Goal: Use online tool/utility: Utilize a website feature to perform a specific function

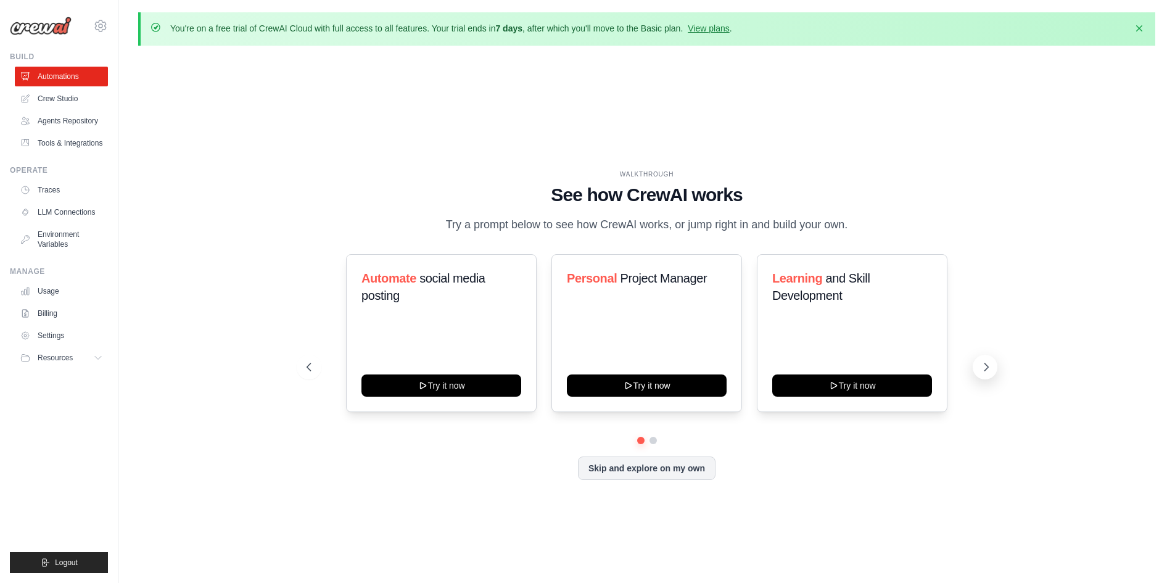
click at [989, 367] on icon at bounding box center [986, 367] width 12 height 12
click at [986, 367] on icon at bounding box center [986, 367] width 12 height 12
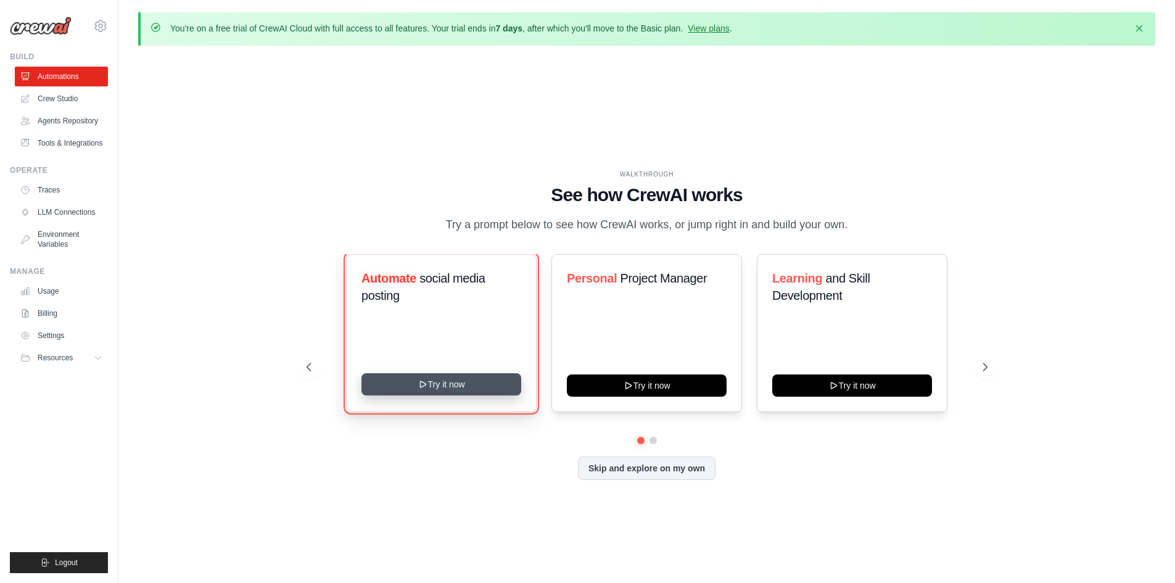
click at [512, 384] on button "Try it now" at bounding box center [441, 384] width 160 height 22
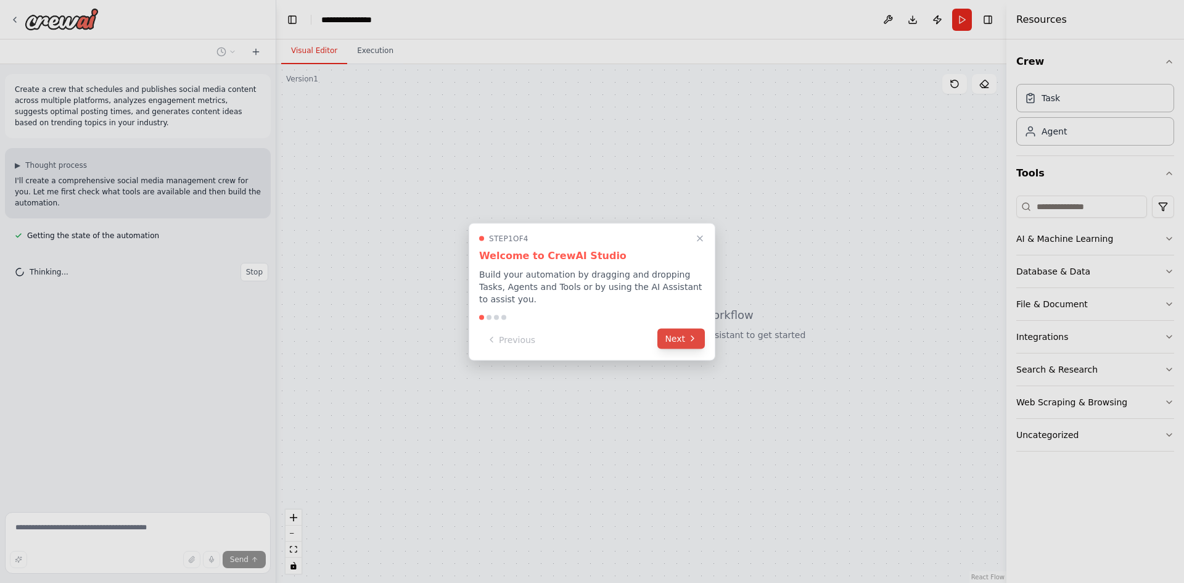
click at [670, 332] on button "Next" at bounding box center [680, 338] width 47 height 20
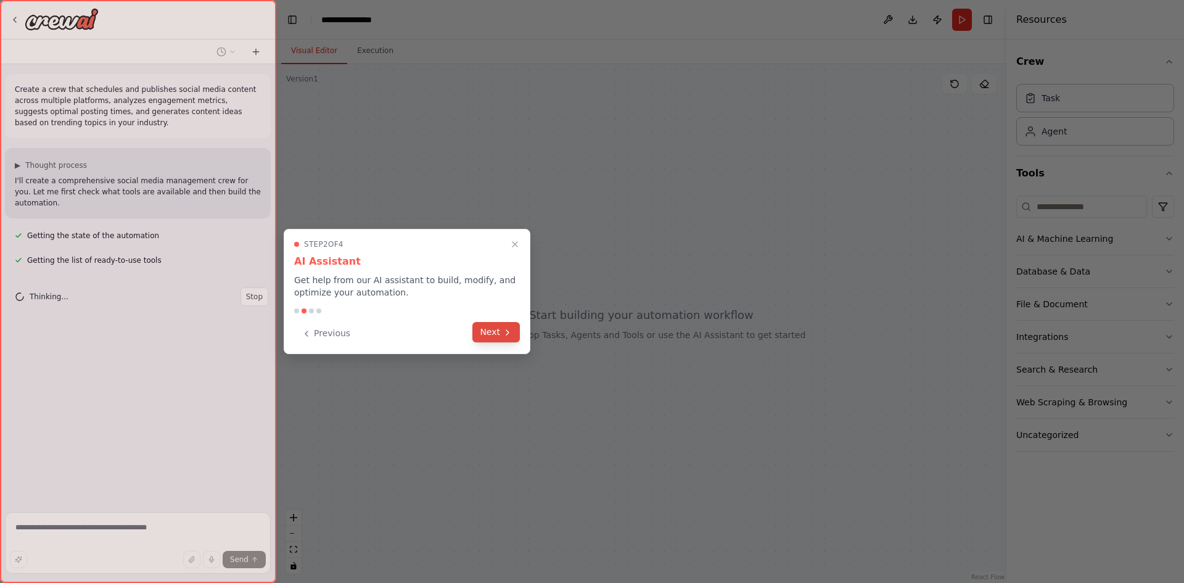
click at [498, 340] on button "Next" at bounding box center [495, 332] width 47 height 20
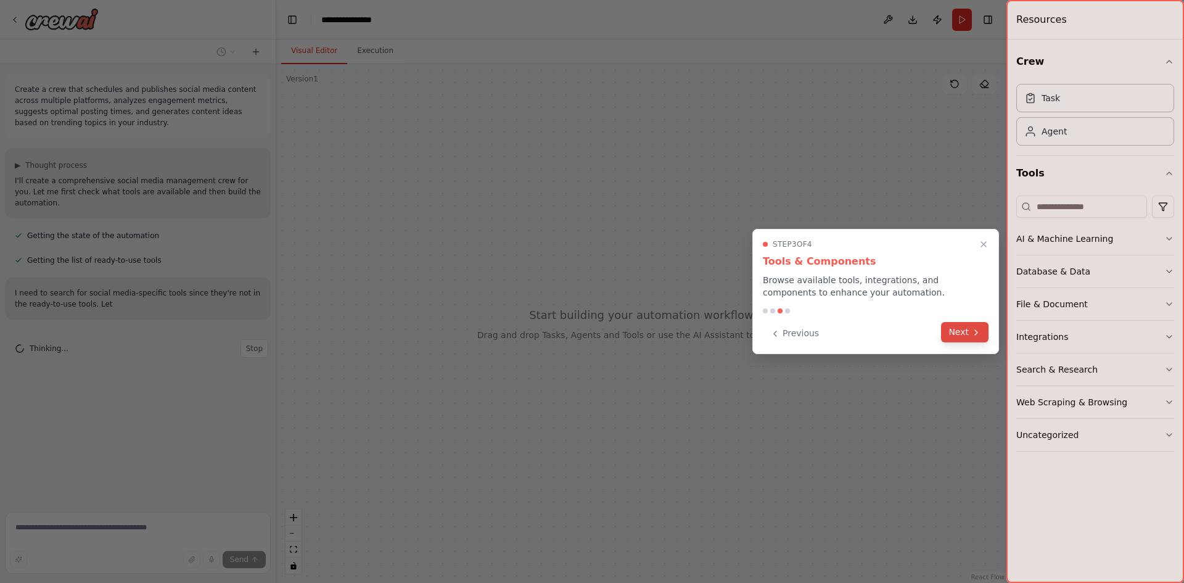
click at [969, 327] on button "Next" at bounding box center [964, 332] width 47 height 20
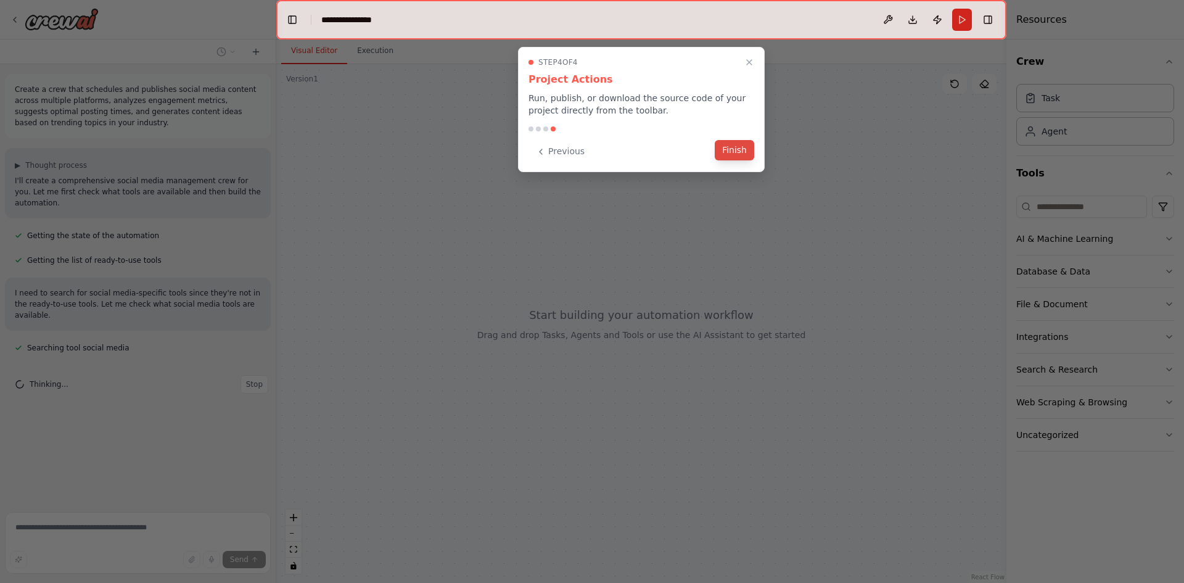
click at [739, 156] on button "Finish" at bounding box center [734, 150] width 39 height 20
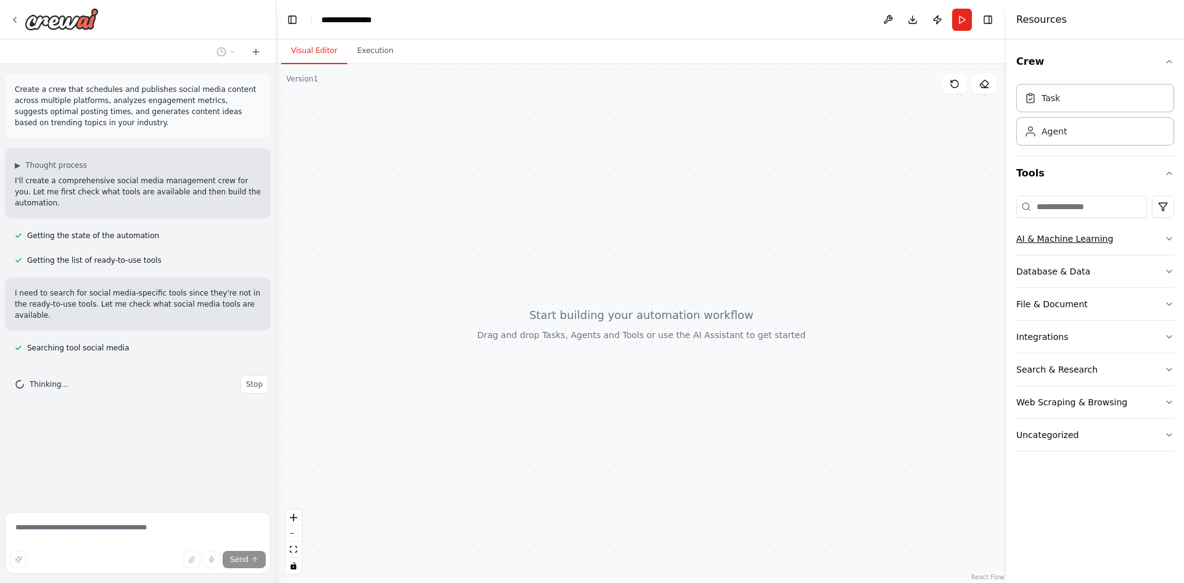
click at [1128, 246] on button "AI & Machine Learning" at bounding box center [1095, 239] width 158 height 32
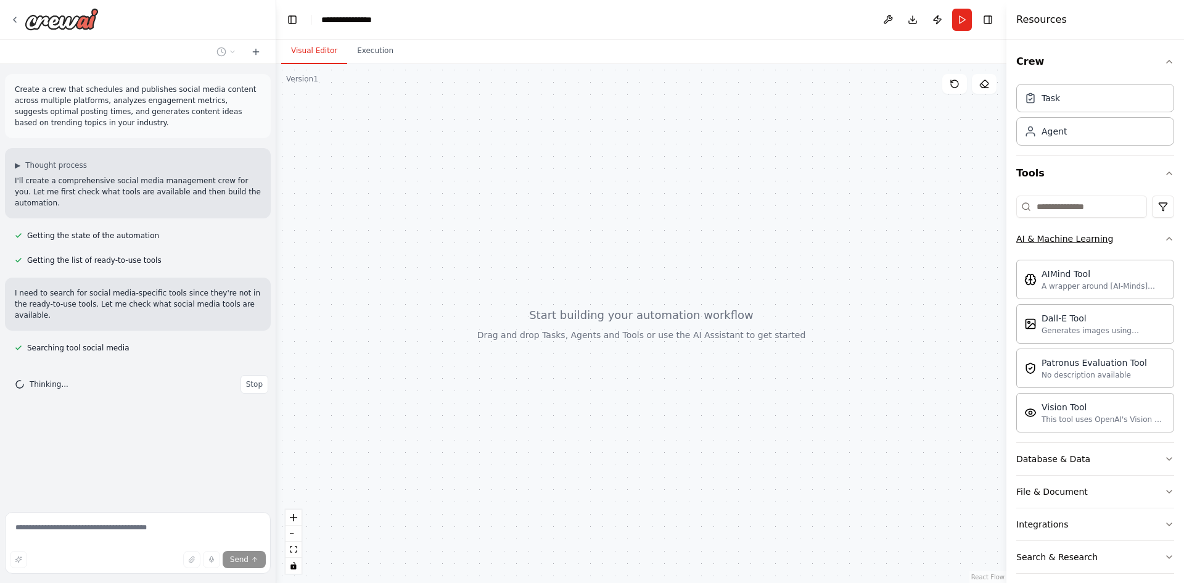
click at [1127, 246] on button "AI & Machine Learning" at bounding box center [1095, 239] width 158 height 32
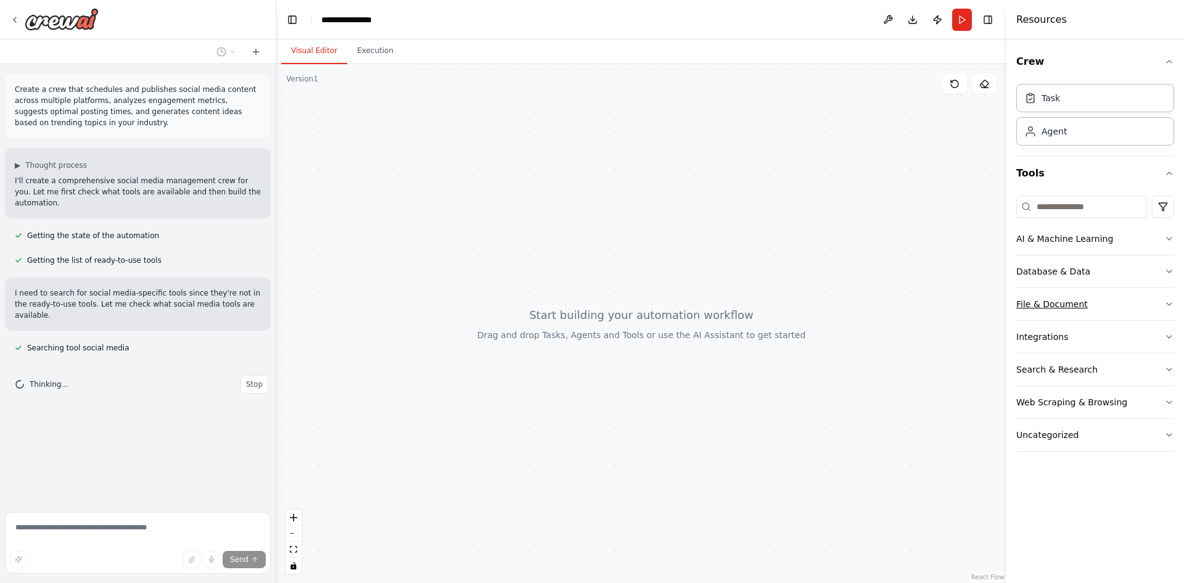
click at [1103, 289] on button "File & Document" at bounding box center [1095, 304] width 158 height 32
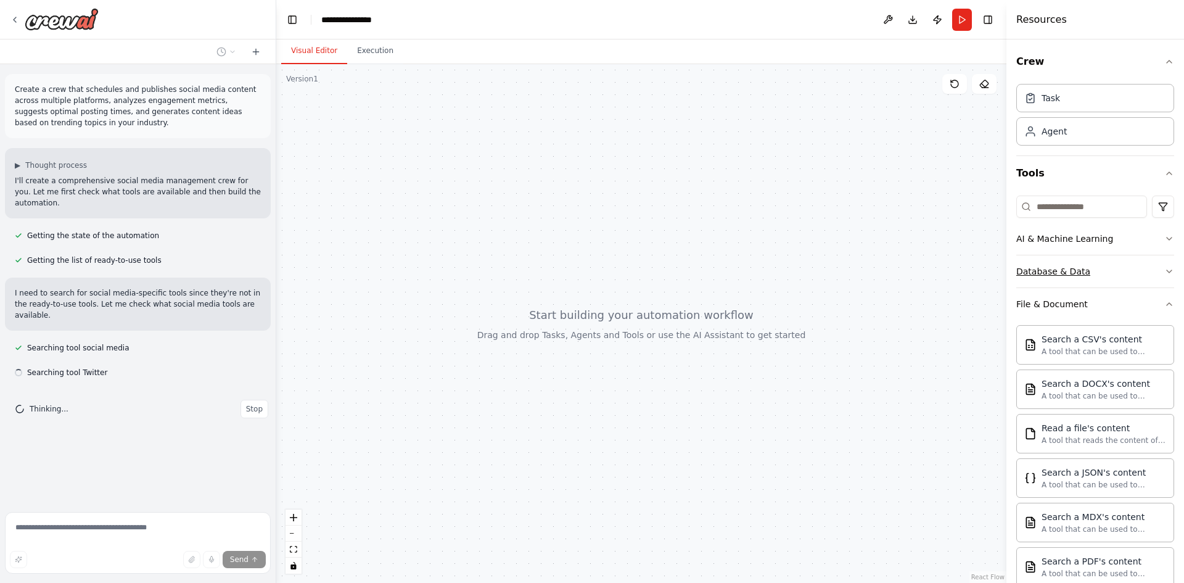
click at [1114, 268] on button "Database & Data" at bounding box center [1095, 271] width 158 height 32
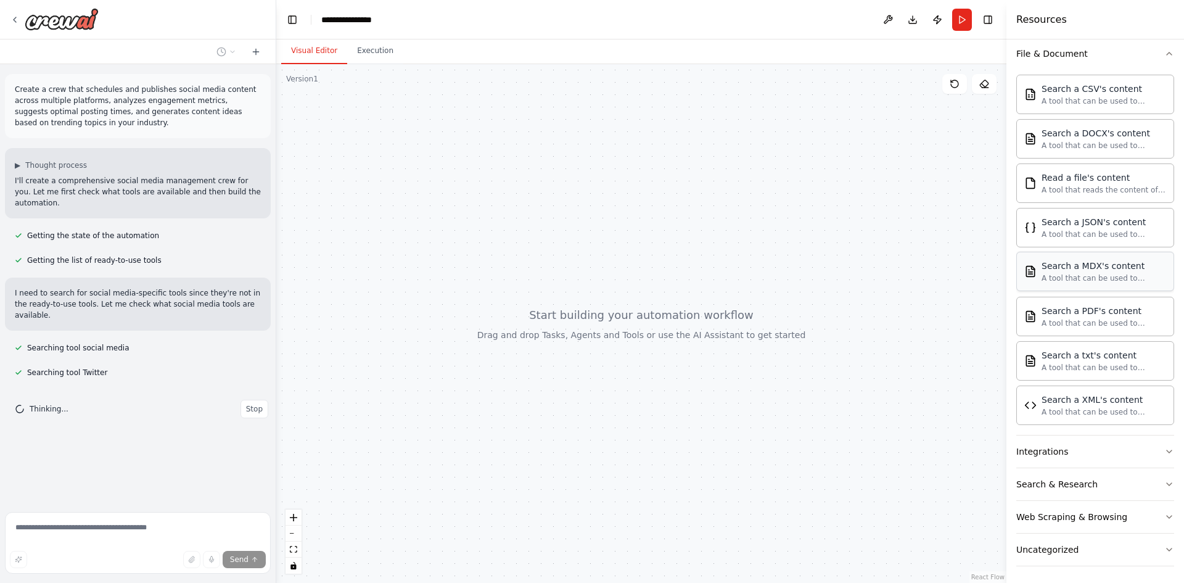
scroll to position [397, 0]
click at [1081, 450] on button "Integrations" at bounding box center [1095, 448] width 158 height 32
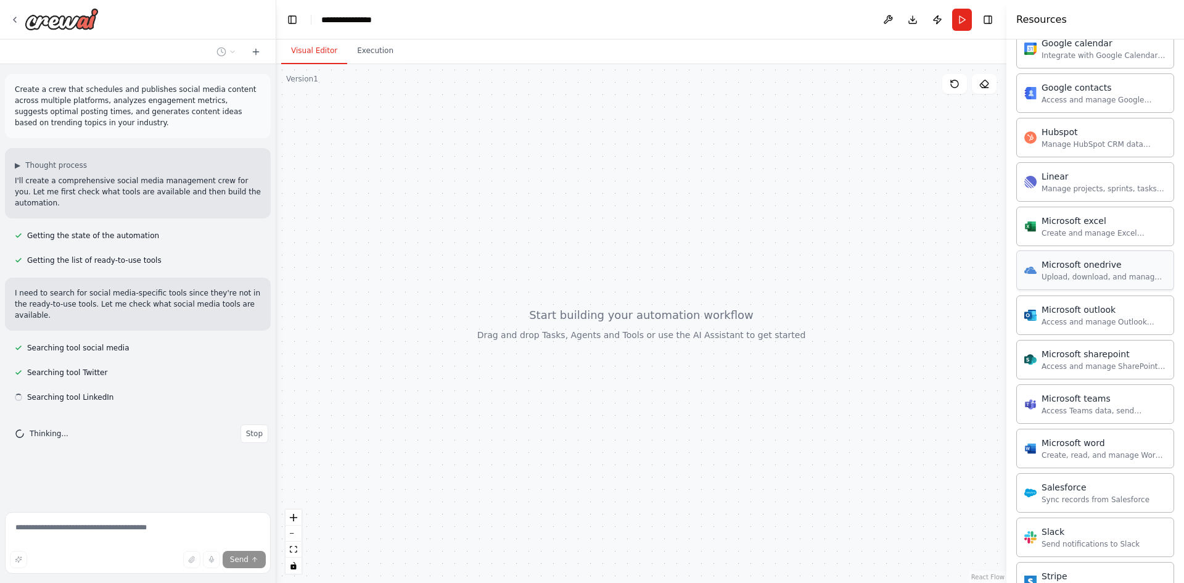
scroll to position [1161, 0]
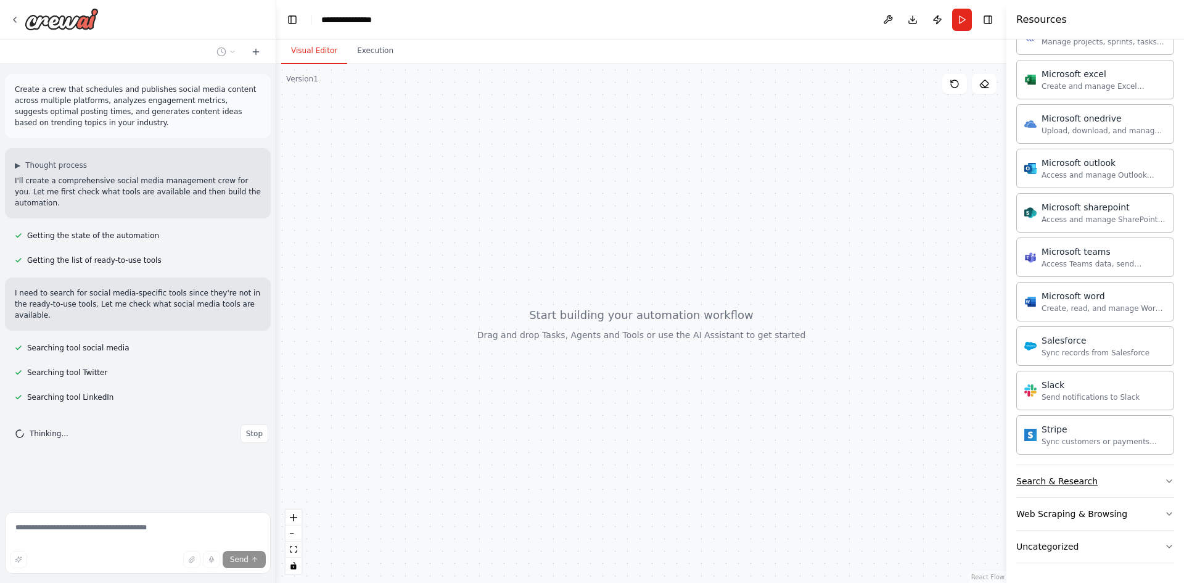
click at [1072, 485] on div "Search & Research" at bounding box center [1056, 481] width 81 height 12
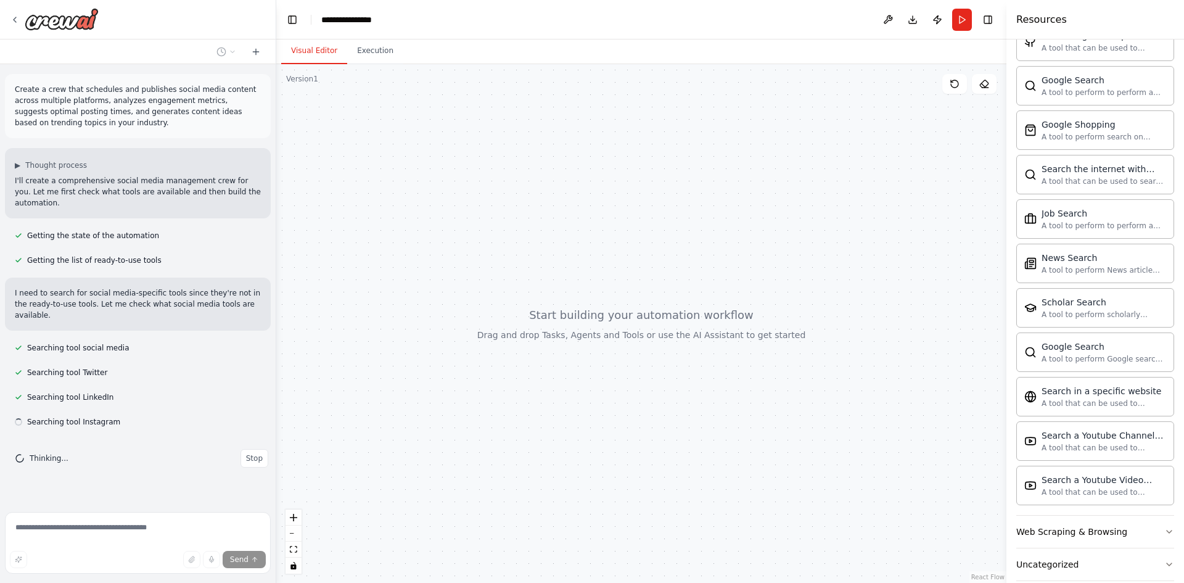
scroll to position [1793, 0]
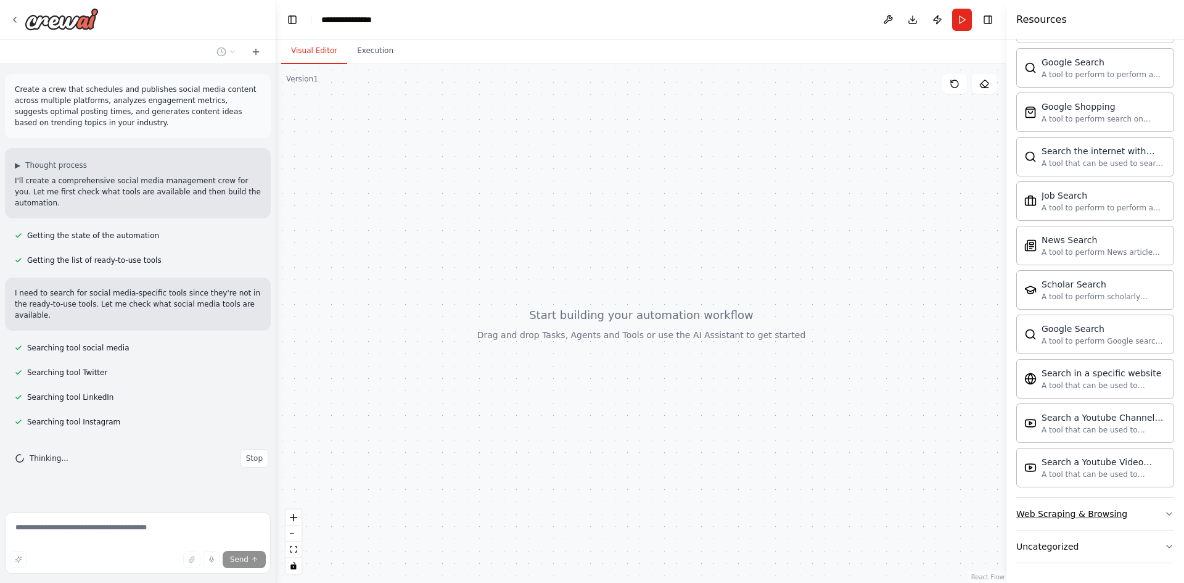
click at [1063, 510] on div "Web Scraping & Browsing" at bounding box center [1071, 514] width 111 height 12
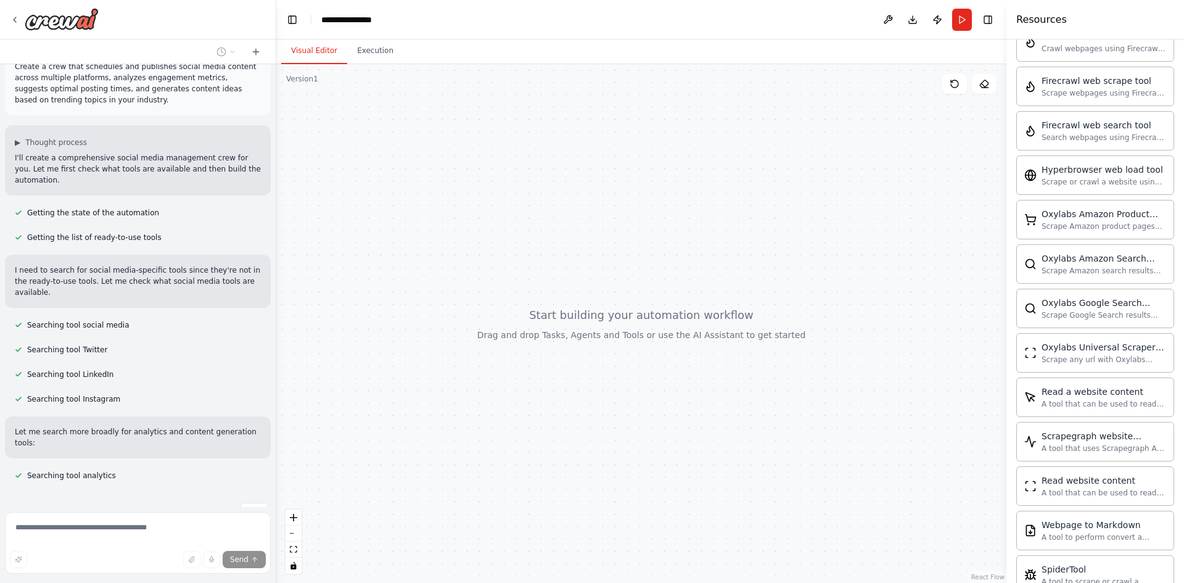
scroll to position [2468, 0]
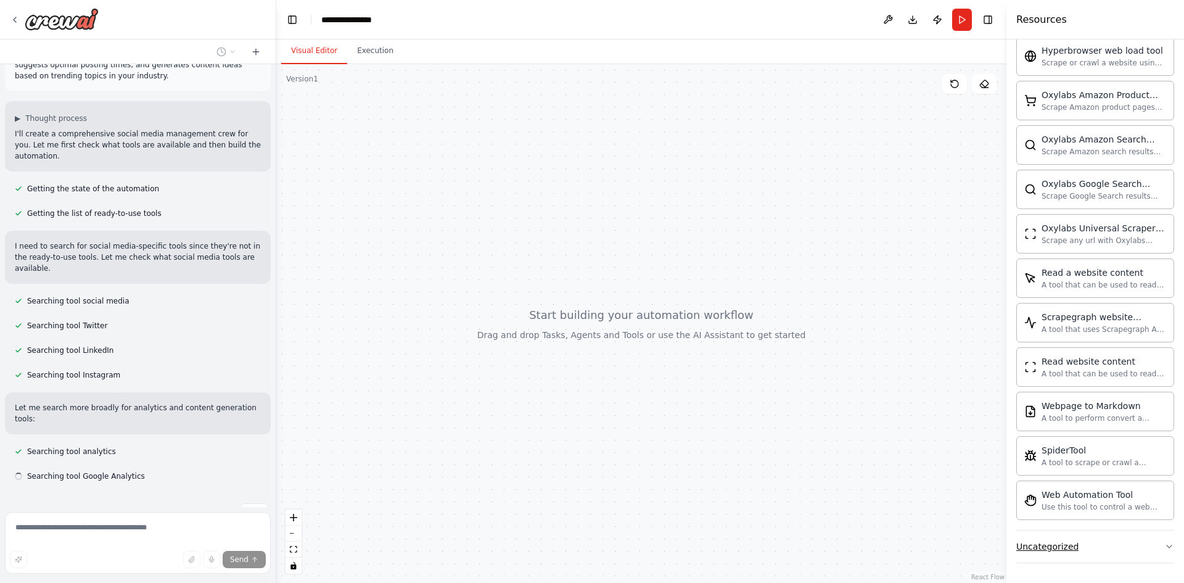
click at [1064, 545] on div "Uncategorized" at bounding box center [1047, 546] width 62 height 12
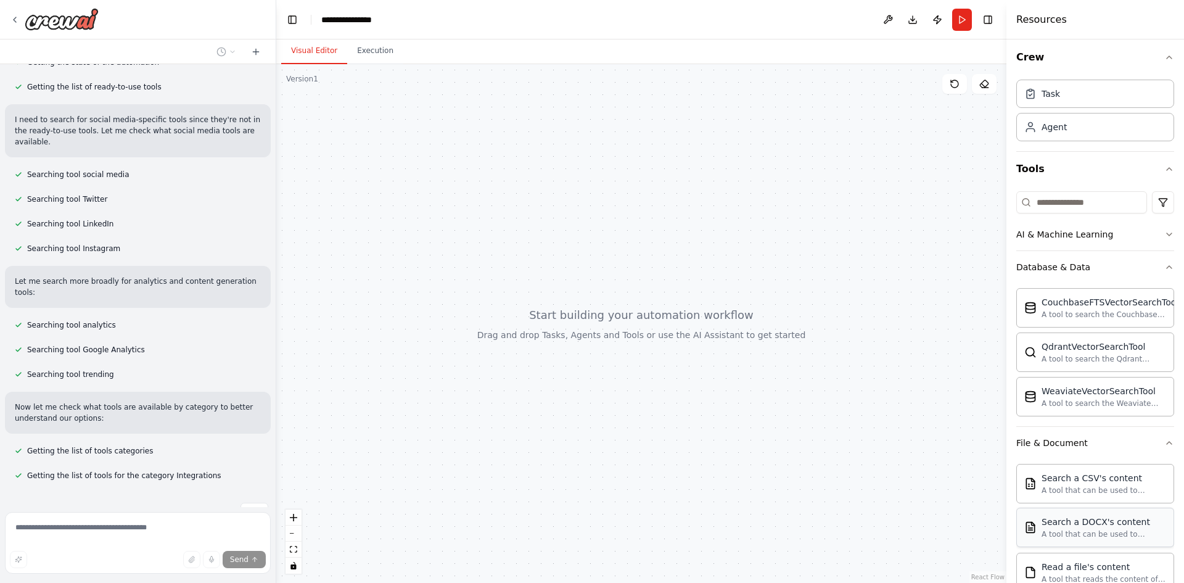
scroll to position [0, 0]
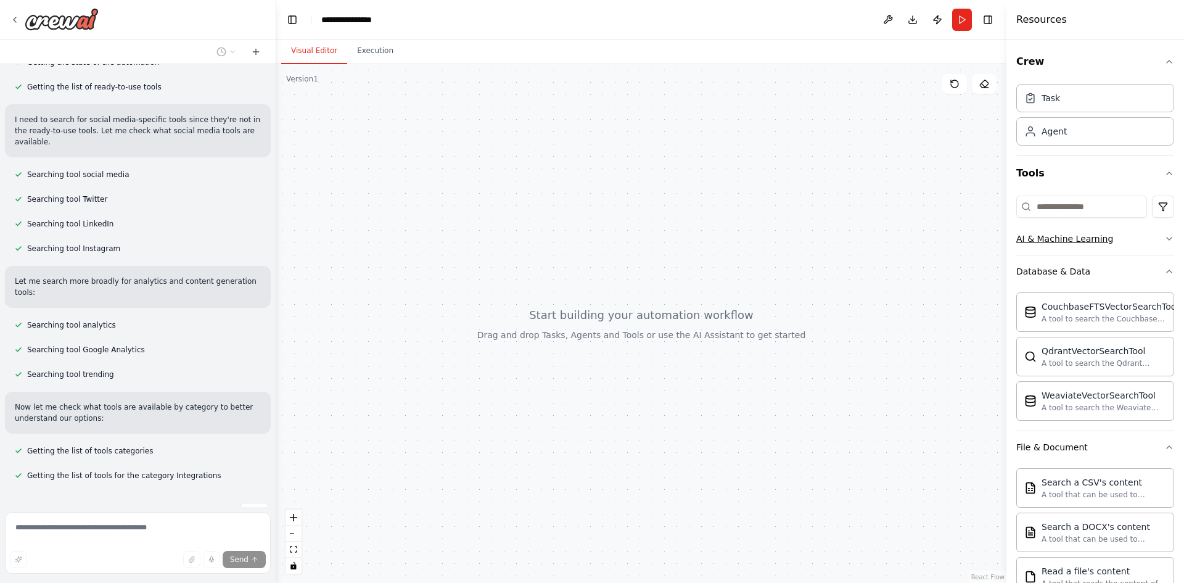
click at [1164, 247] on button "AI & Machine Learning" at bounding box center [1095, 239] width 158 height 32
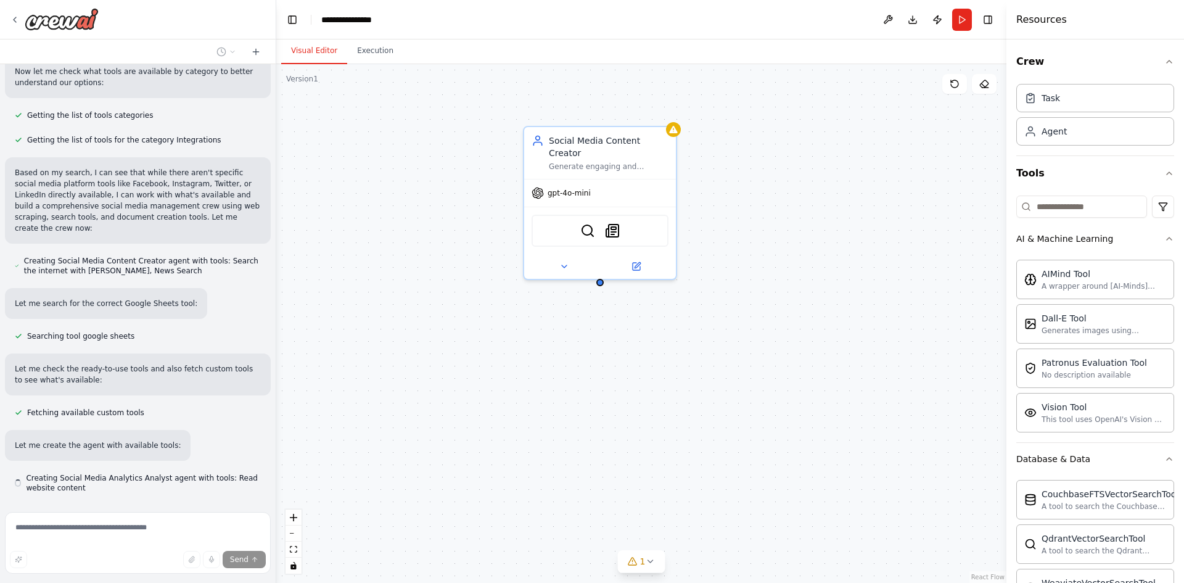
scroll to position [510, 0]
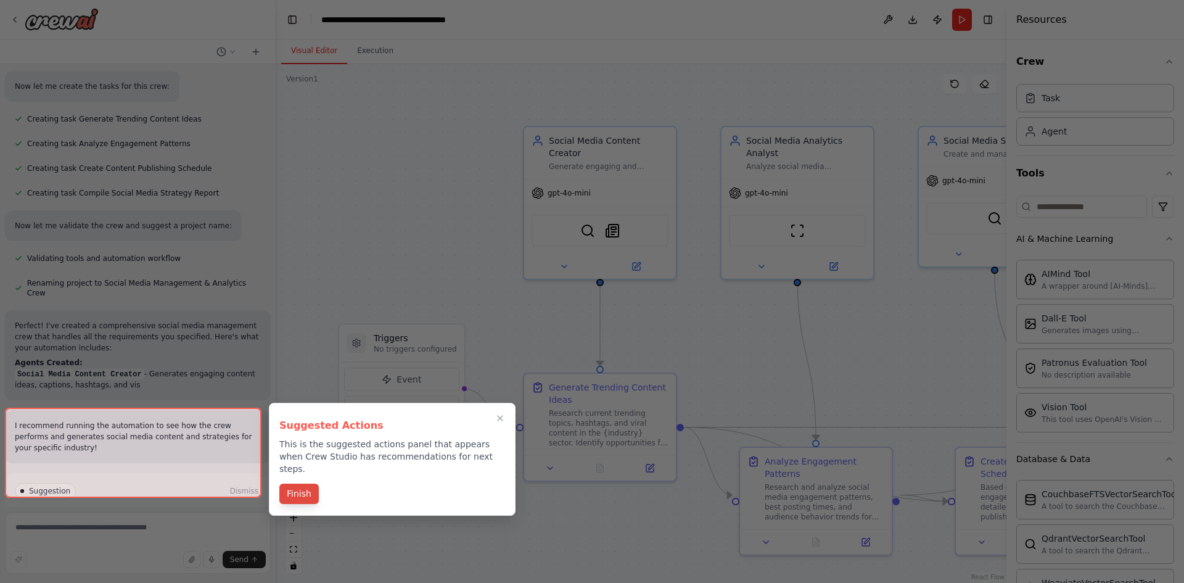
click at [308, 489] on button "Finish" at bounding box center [298, 493] width 39 height 20
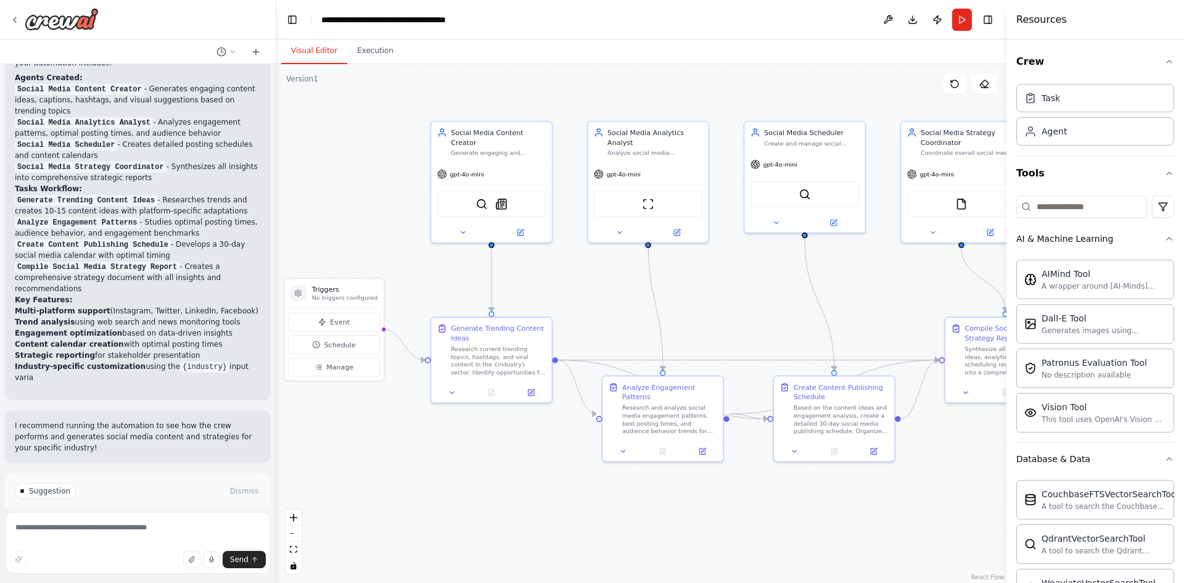
drag, startPoint x: 887, startPoint y: 399, endPoint x: 738, endPoint y: 308, distance: 174.9
click at [738, 308] on div ".deletable-edge-delete-btn { width: 20px; height: 20px; border: 0px solid #ffff…" at bounding box center [641, 323] width 730 height 519
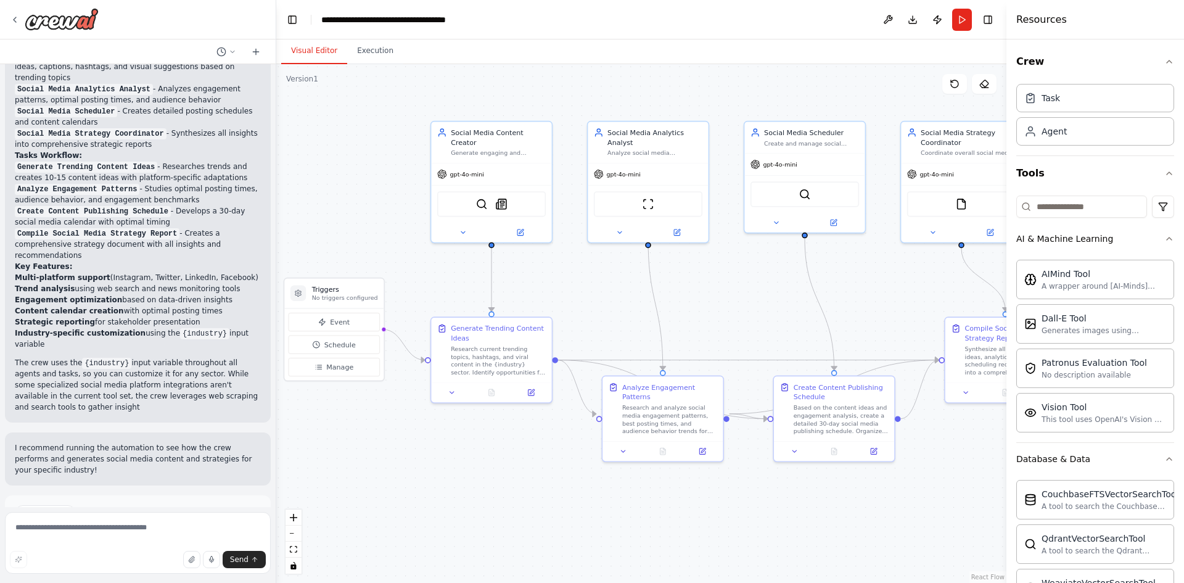
scroll to position [1447, 0]
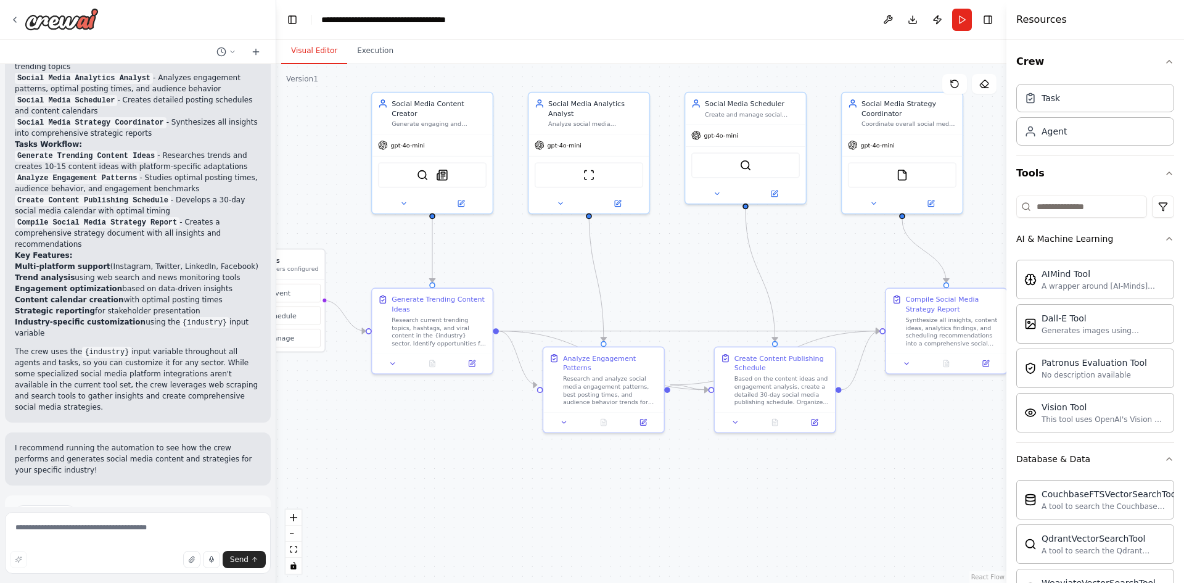
drag, startPoint x: 848, startPoint y: 311, endPoint x: 789, endPoint y: 282, distance: 65.9
click at [789, 282] on div ".deletable-edge-delete-btn { width: 20px; height: 20px; border: 0px solid #ffff…" at bounding box center [641, 323] width 730 height 519
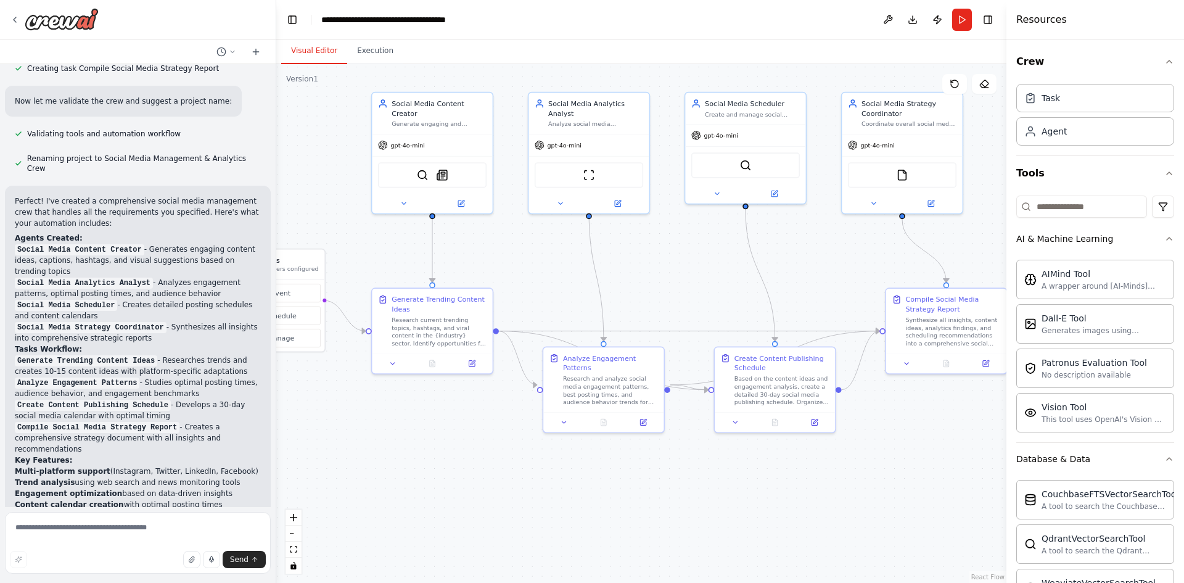
scroll to position [1242, 0]
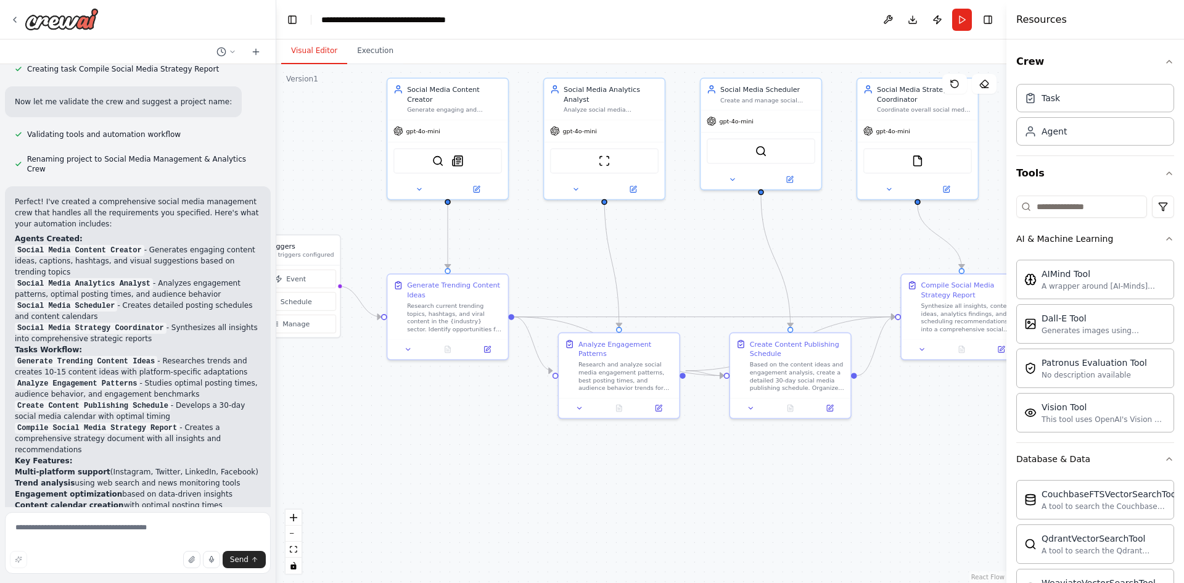
drag, startPoint x: 562, startPoint y: 531, endPoint x: 577, endPoint y: 517, distance: 20.9
click at [577, 517] on div ".deletable-edge-delete-btn { width: 20px; height: 20px; border: 0px solid #ffff…" at bounding box center [641, 323] width 730 height 519
click at [374, 57] on button "Execution" at bounding box center [375, 51] width 56 height 26
click at [326, 51] on button "Visual Editor" at bounding box center [314, 51] width 66 height 26
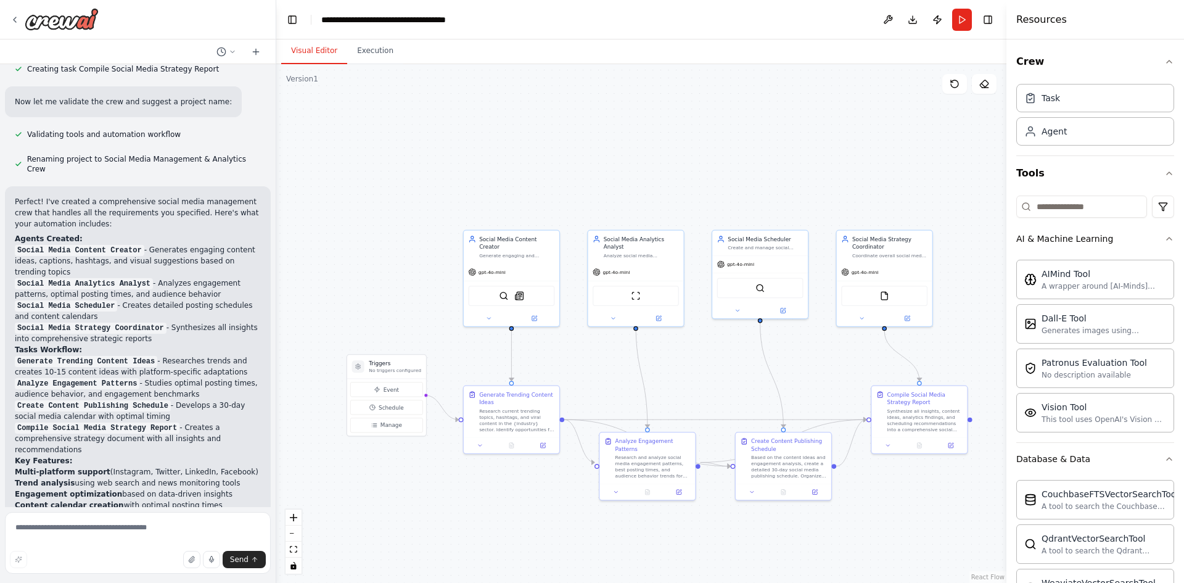
drag, startPoint x: 634, startPoint y: 259, endPoint x: 673, endPoint y: 355, distance: 104.0
click at [673, 355] on div ".deletable-edge-delete-btn { width: 20px; height: 20px; border: 0px solid #ffff…" at bounding box center [641, 323] width 730 height 519
